Goal: Task Accomplishment & Management: Complete application form

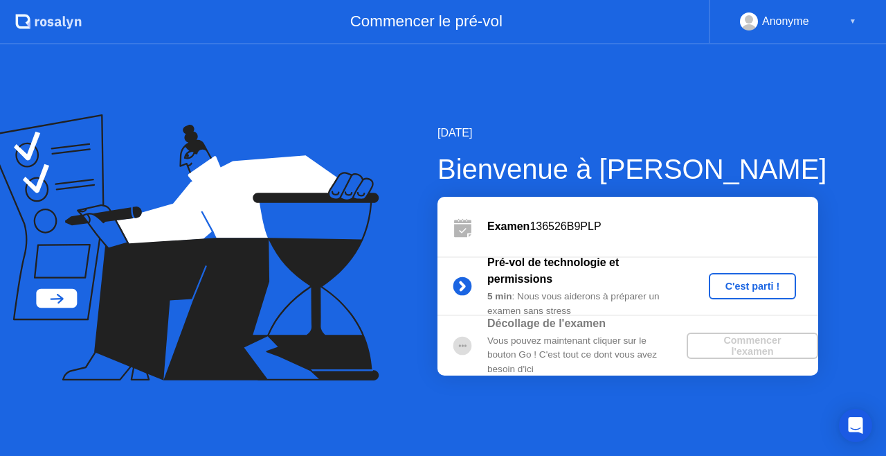
click at [748, 281] on div "C'est parti !" at bounding box center [753, 285] width 77 height 11
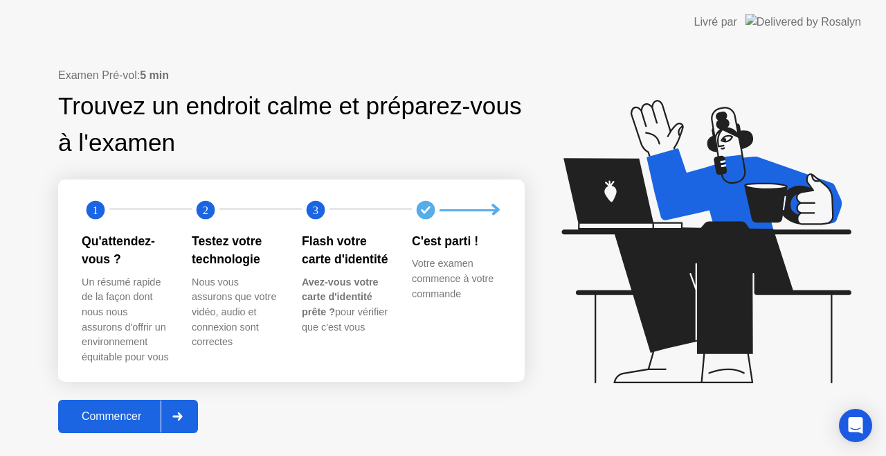
click at [118, 418] on div "Commencer" at bounding box center [111, 416] width 98 height 12
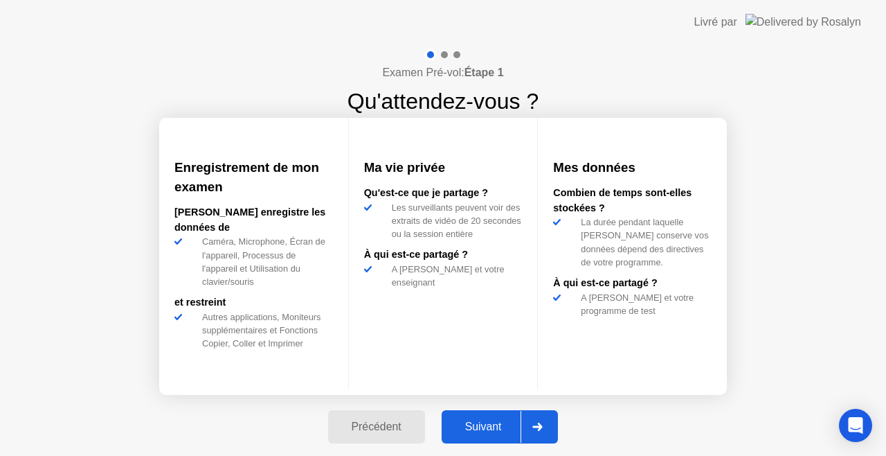
click at [492, 430] on div "Suivant" at bounding box center [483, 426] width 75 height 12
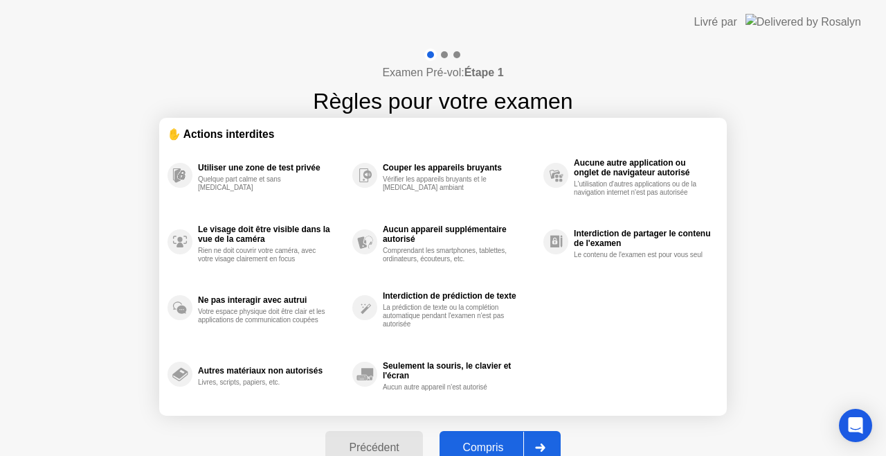
click at [495, 445] on div "Compris" at bounding box center [484, 447] width 80 height 12
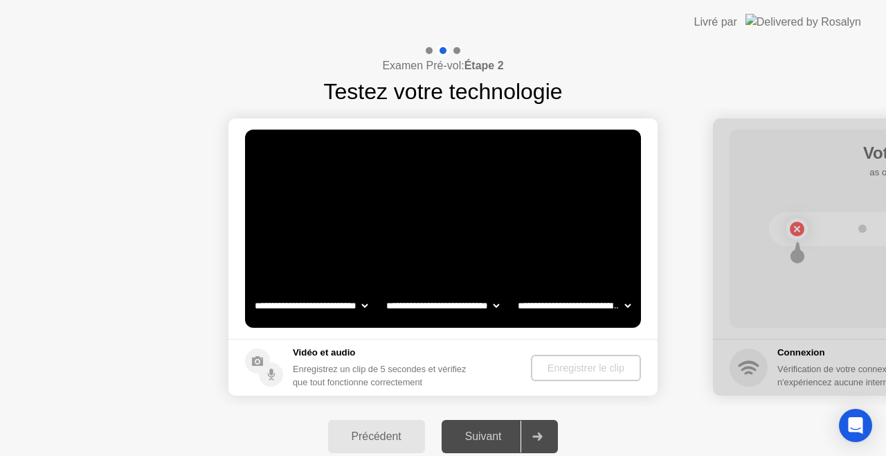
select select "**********"
select select "*******"
click at [573, 369] on div "Enregistrer le clip" at bounding box center [586, 367] width 99 height 11
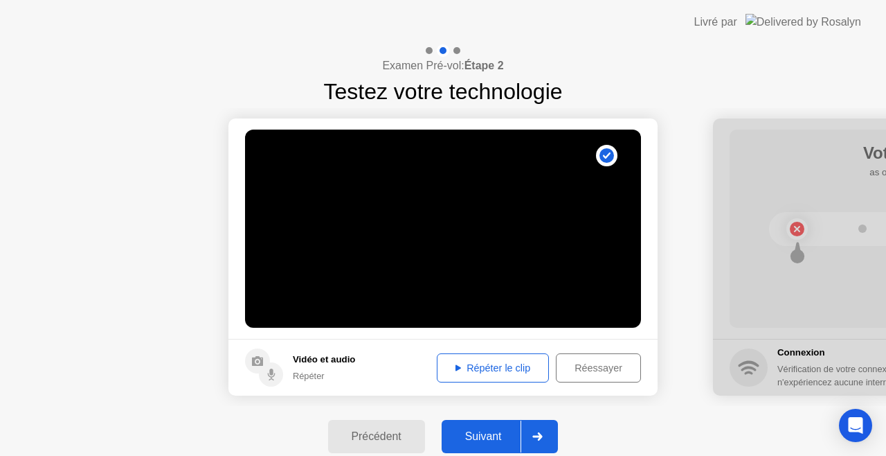
click at [486, 366] on div "Répéter le clip" at bounding box center [493, 367] width 102 height 11
click at [486, 436] on div "Suivant" at bounding box center [483, 436] width 75 height 12
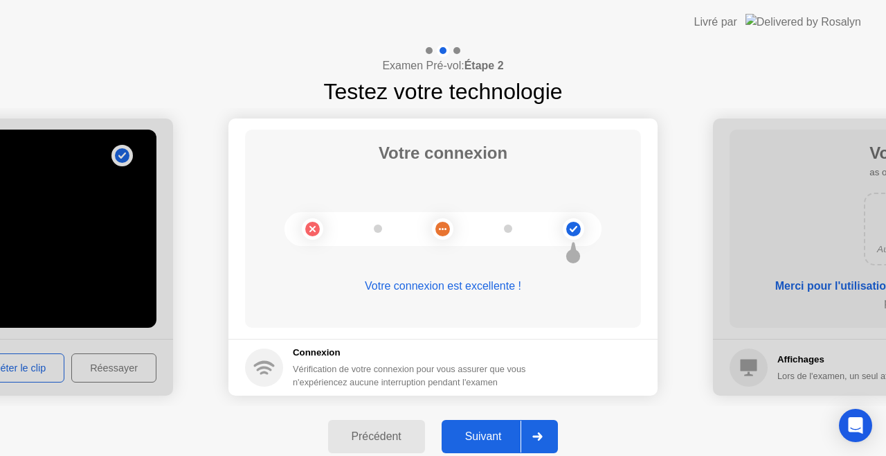
click at [494, 435] on div "Suivant" at bounding box center [483, 436] width 75 height 12
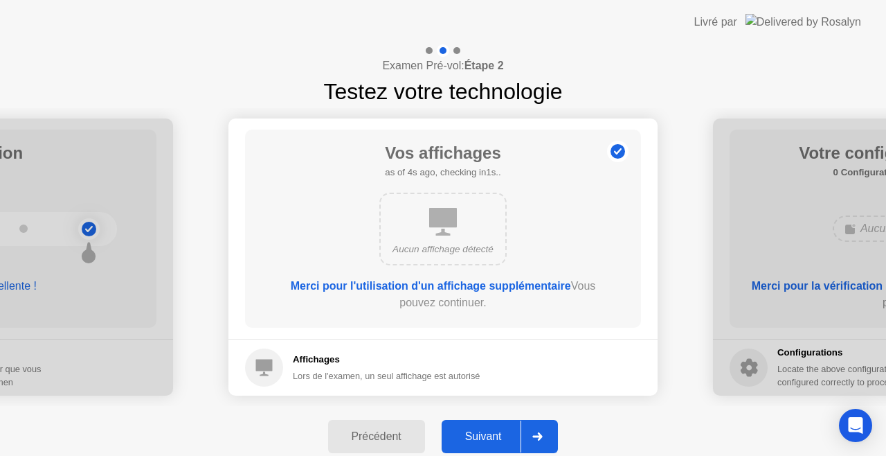
click at [491, 438] on div "Suivant" at bounding box center [483, 436] width 75 height 12
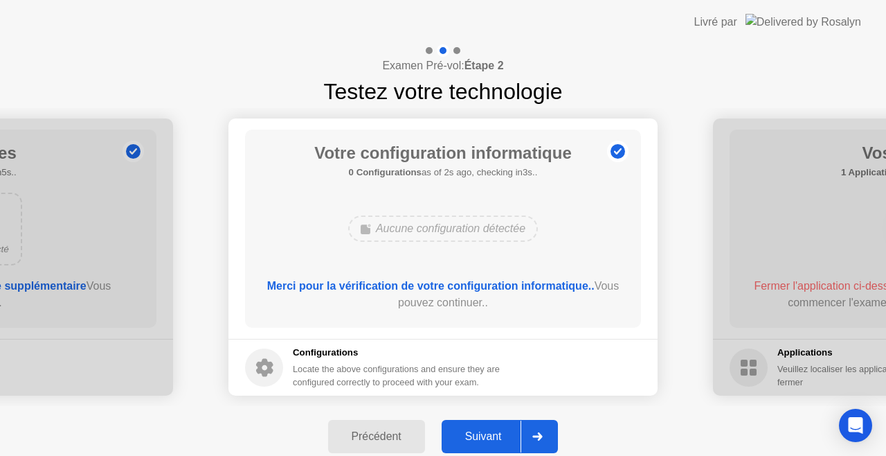
click at [486, 436] on div "Suivant" at bounding box center [483, 436] width 75 height 12
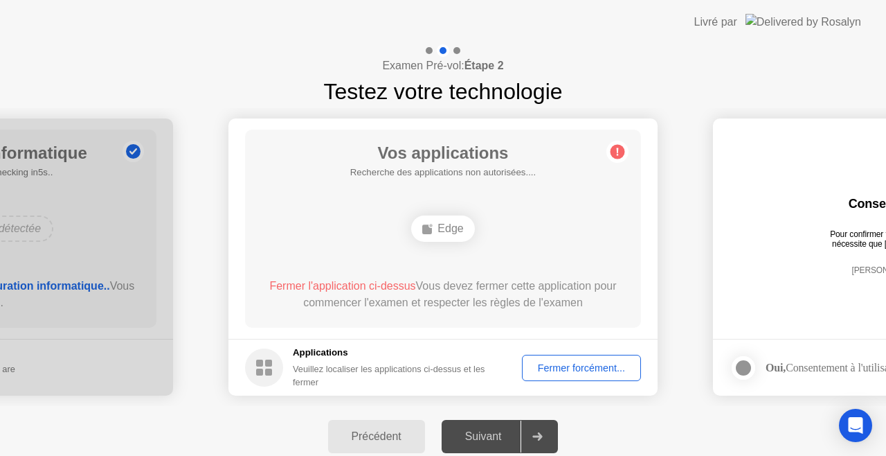
click at [583, 362] on div "Fermer forcément..." at bounding box center [581, 367] width 109 height 11
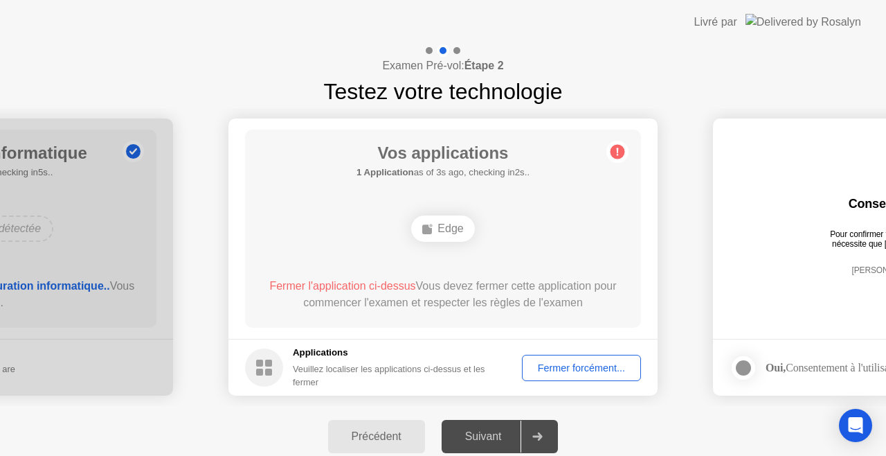
click at [553, 364] on div "Fermer forcément..." at bounding box center [581, 367] width 109 height 11
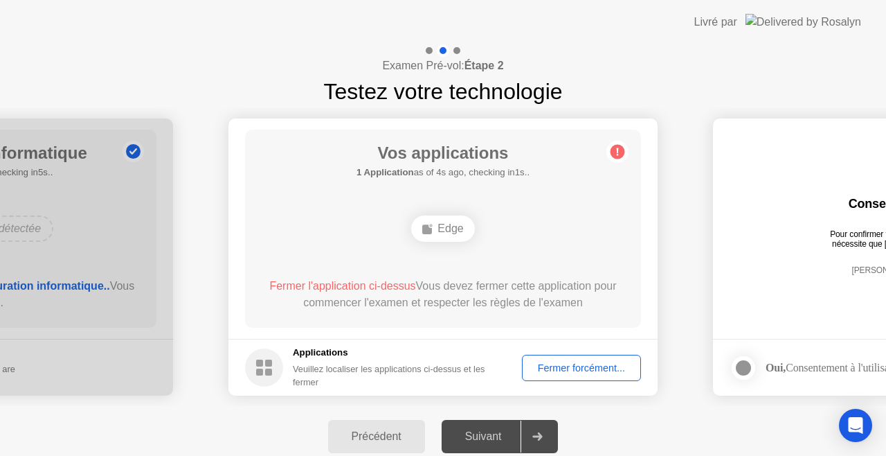
click at [539, 431] on div at bounding box center [537, 436] width 33 height 32
click at [498, 436] on div "Suivant" at bounding box center [483, 436] width 75 height 12
click at [562, 362] on div "Fermer forcément..." at bounding box center [581, 367] width 109 height 11
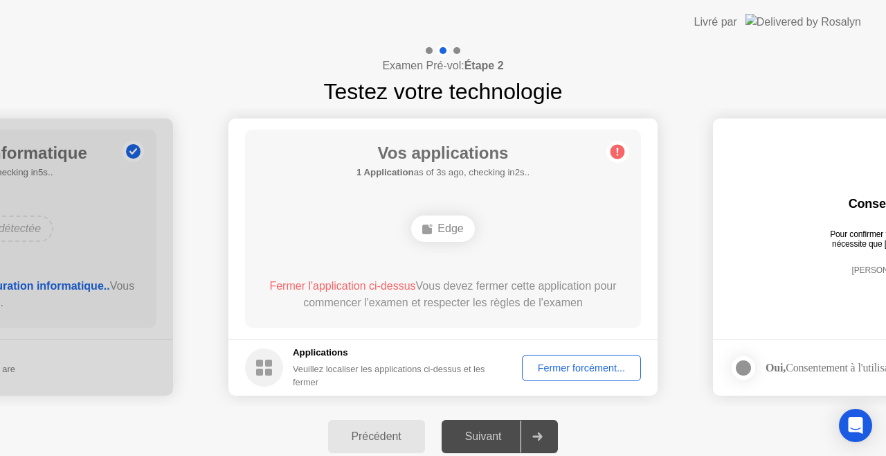
click at [270, 372] on rect at bounding box center [268, 371] width 7 height 7
click at [273, 369] on circle at bounding box center [264, 367] width 38 height 38
click at [564, 364] on div "Fermer forcément..." at bounding box center [581, 367] width 109 height 11
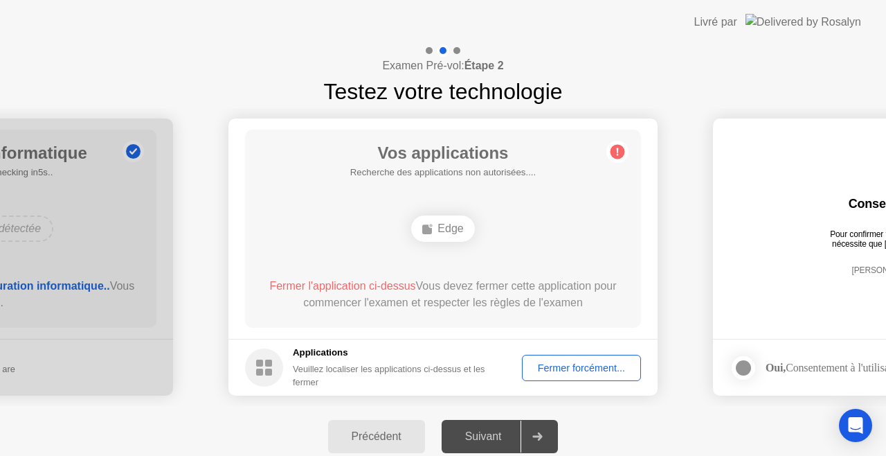
click at [506, 441] on div "Suivant" at bounding box center [483, 436] width 75 height 12
click at [577, 362] on div "Fermer forcément..." at bounding box center [581, 367] width 109 height 11
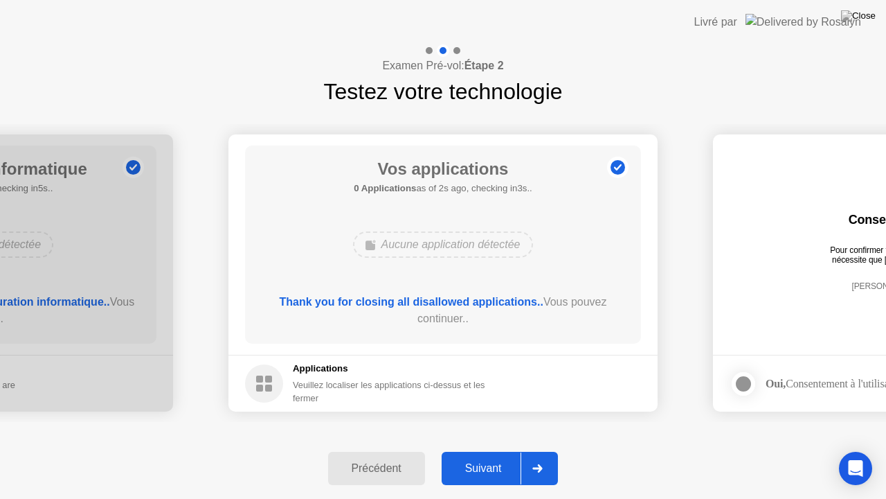
click at [496, 455] on div "Suivant" at bounding box center [483, 468] width 75 height 12
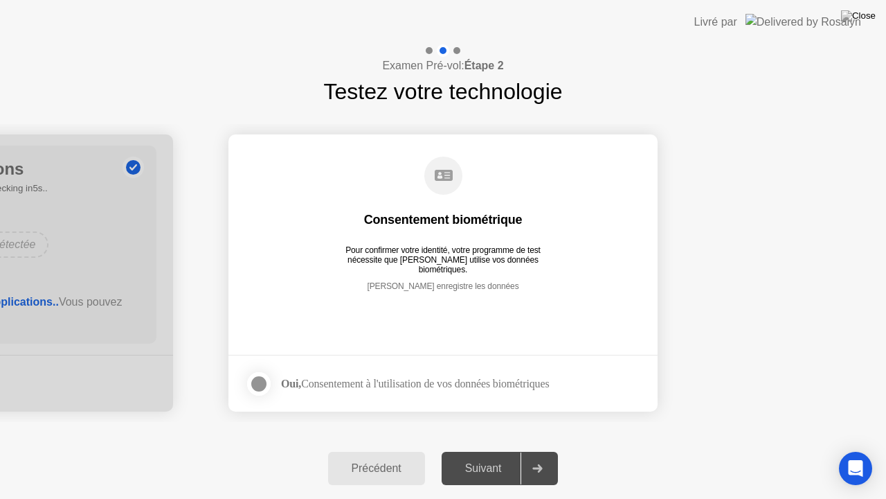
click at [264, 382] on div at bounding box center [259, 383] width 17 height 17
click at [496, 455] on div "Suivant" at bounding box center [483, 468] width 75 height 12
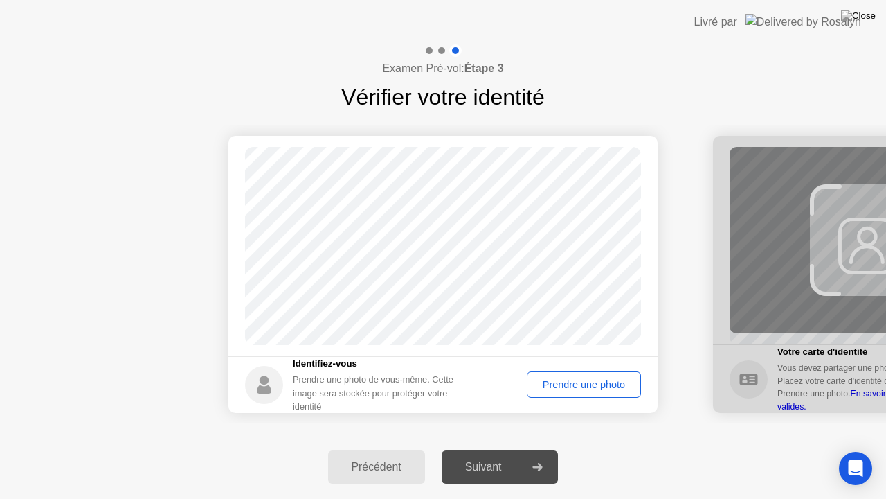
click at [581, 388] on div "Prendre une photo" at bounding box center [584, 384] width 105 height 11
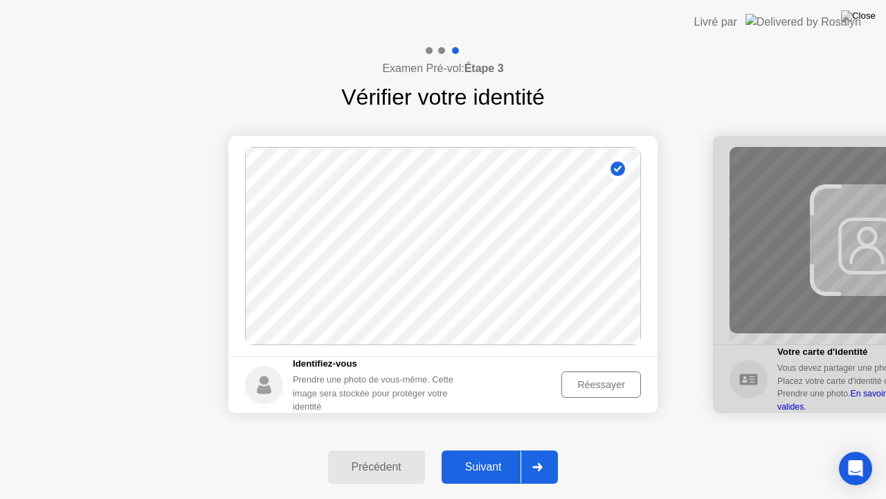
click at [489, 455] on div "Suivant" at bounding box center [483, 466] width 75 height 12
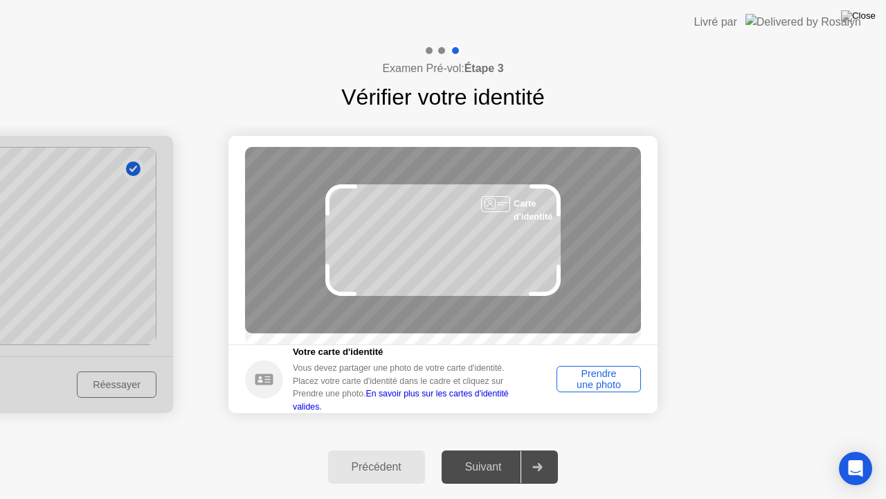
click at [610, 390] on div "Prendre une photo" at bounding box center [599, 379] width 75 height 22
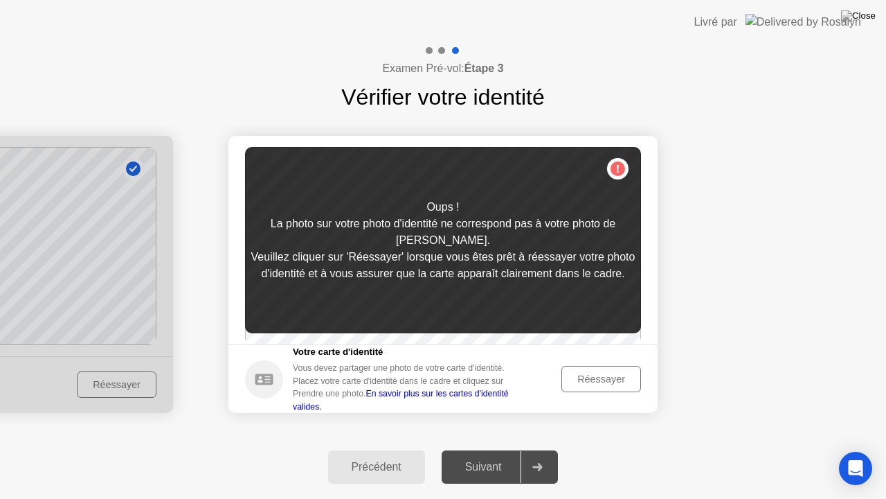
click at [600, 382] on div "Réessayer" at bounding box center [601, 378] width 70 height 11
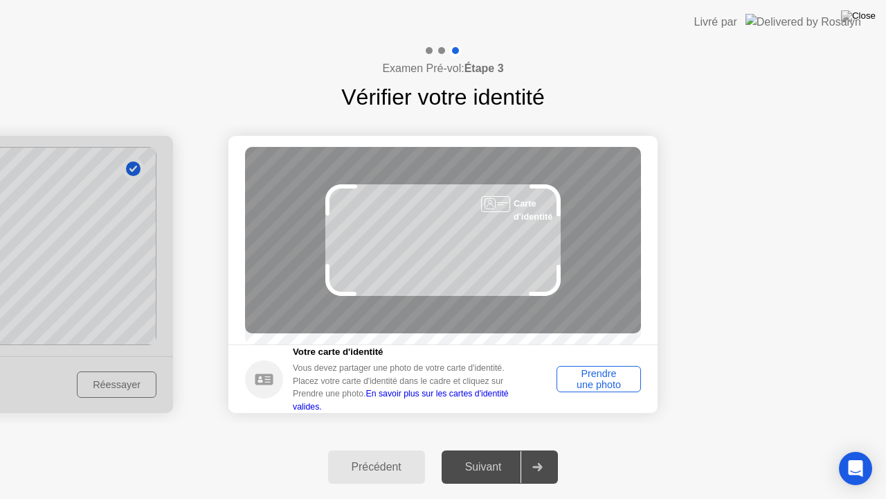
click at [592, 390] on div "Prendre une photo" at bounding box center [599, 379] width 75 height 22
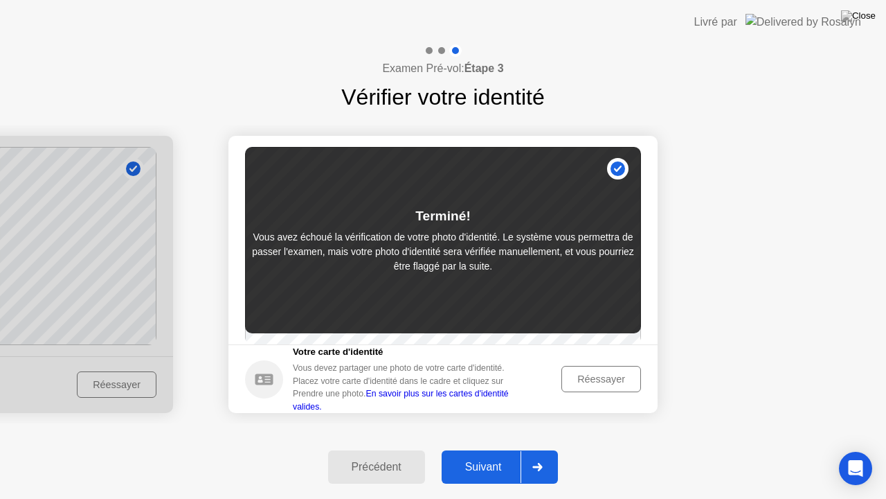
click at [488, 455] on div "Suivant" at bounding box center [483, 466] width 75 height 12
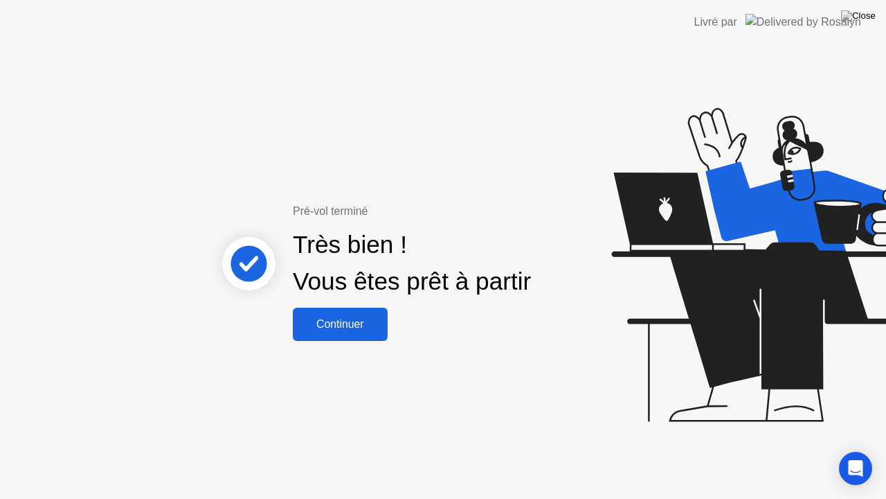
click at [369, 325] on div "Continuer" at bounding box center [340, 324] width 87 height 12
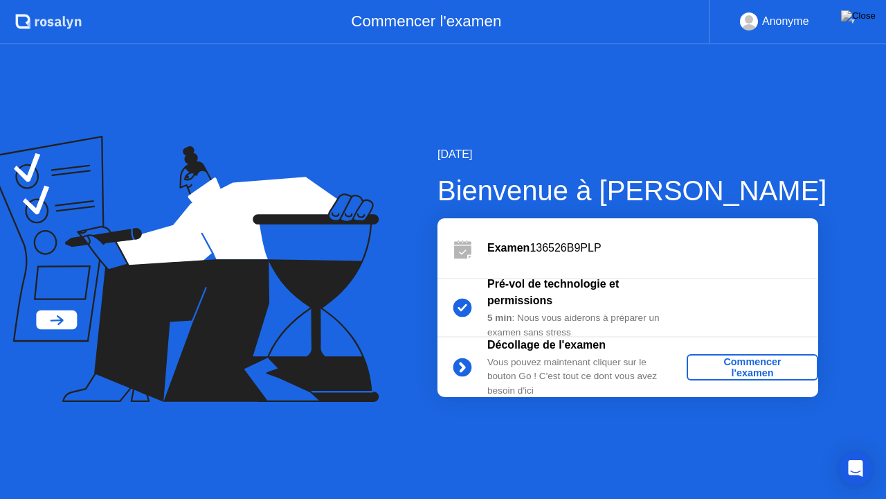
click at [740, 373] on div "Commencer l'examen" at bounding box center [752, 367] width 120 height 22
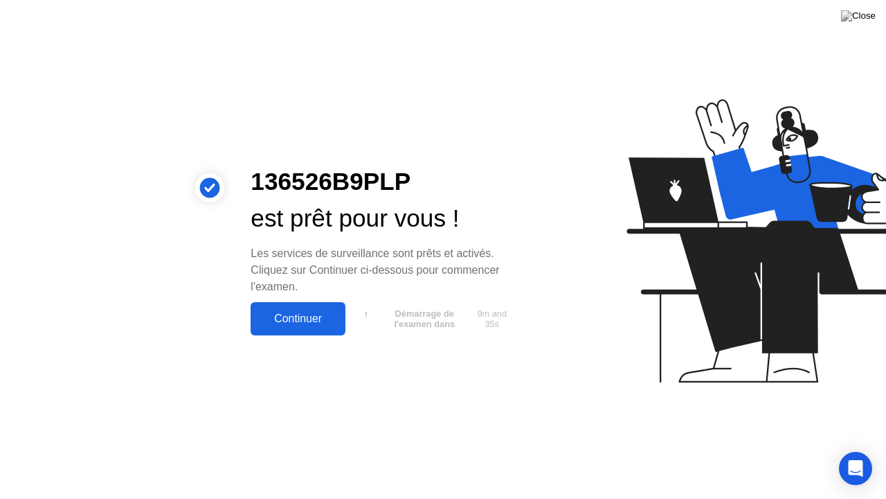
click at [334, 327] on button "Continuer" at bounding box center [298, 318] width 95 height 33
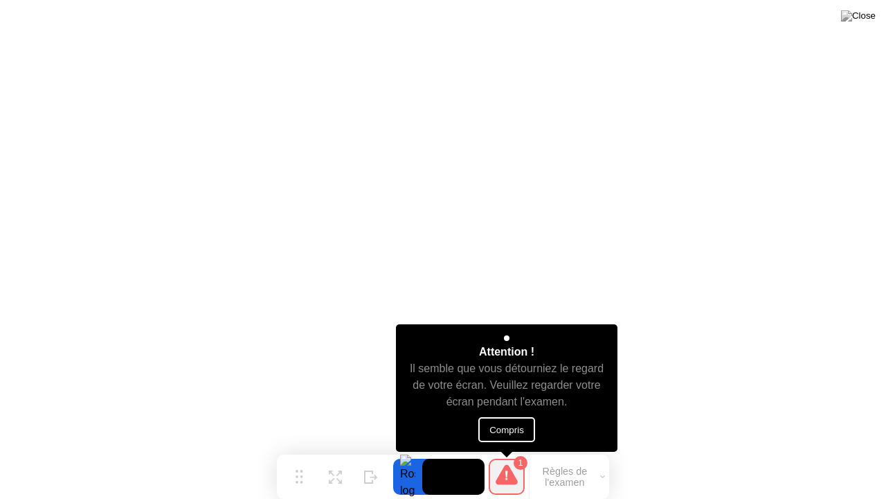
click at [519, 431] on button "Compris" at bounding box center [506, 429] width 57 height 25
